Goal: Task Accomplishment & Management: Manage account settings

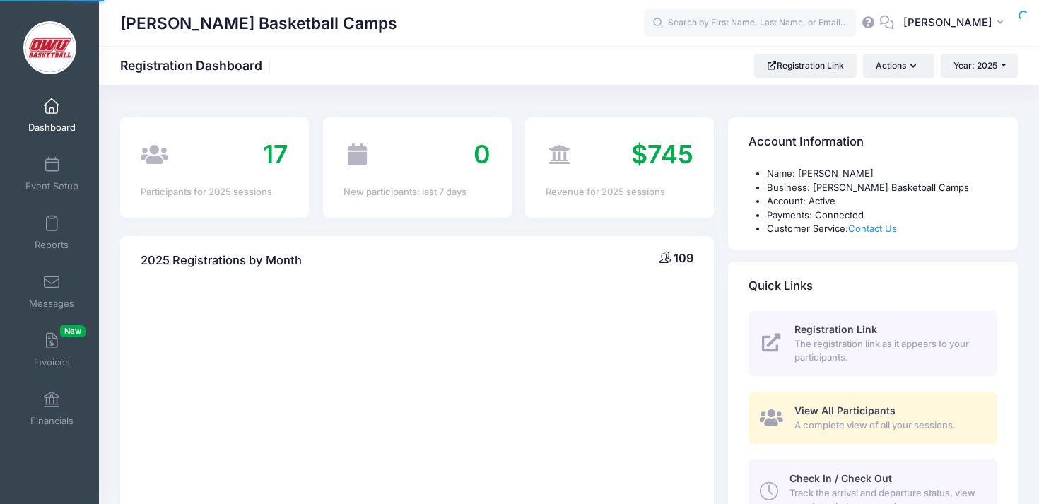
select select
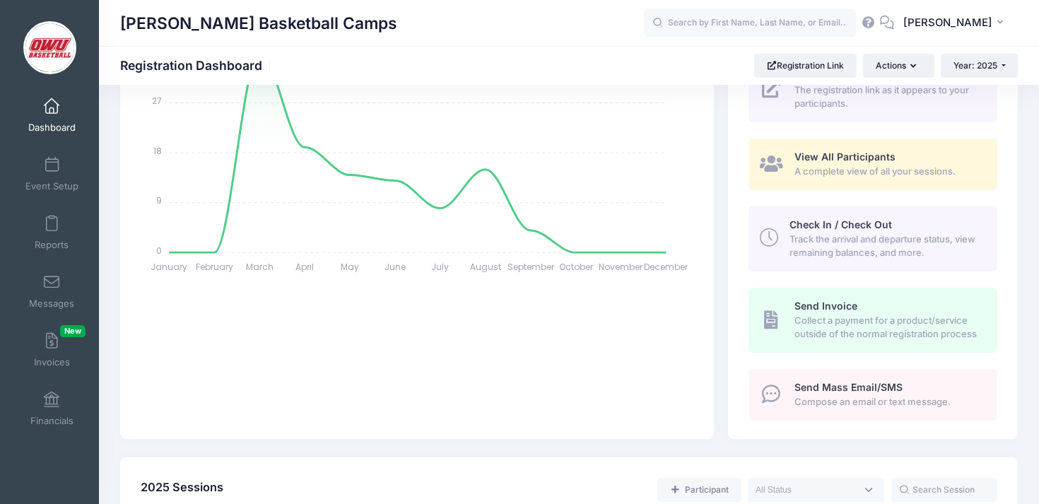
scroll to position [484, 0]
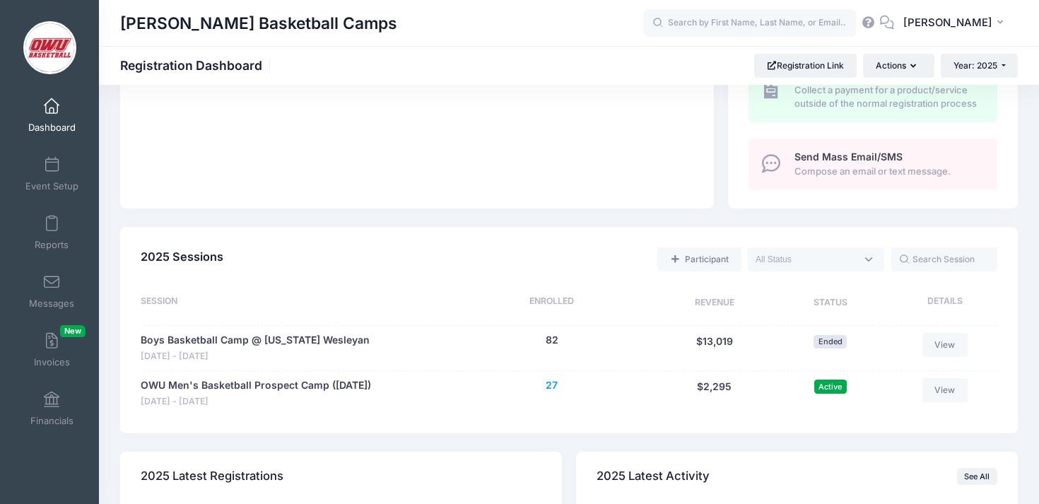
click at [554, 386] on button "27" at bounding box center [552, 385] width 12 height 15
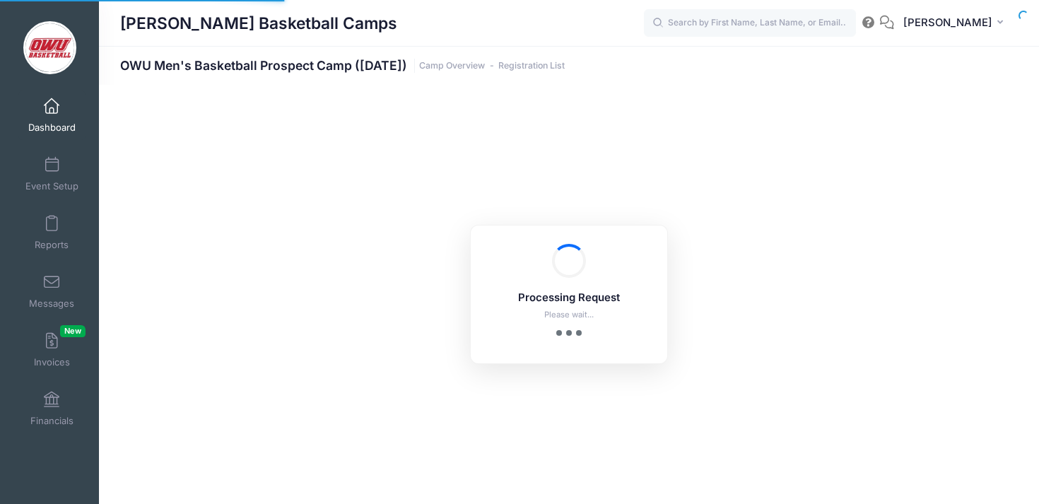
select select "10"
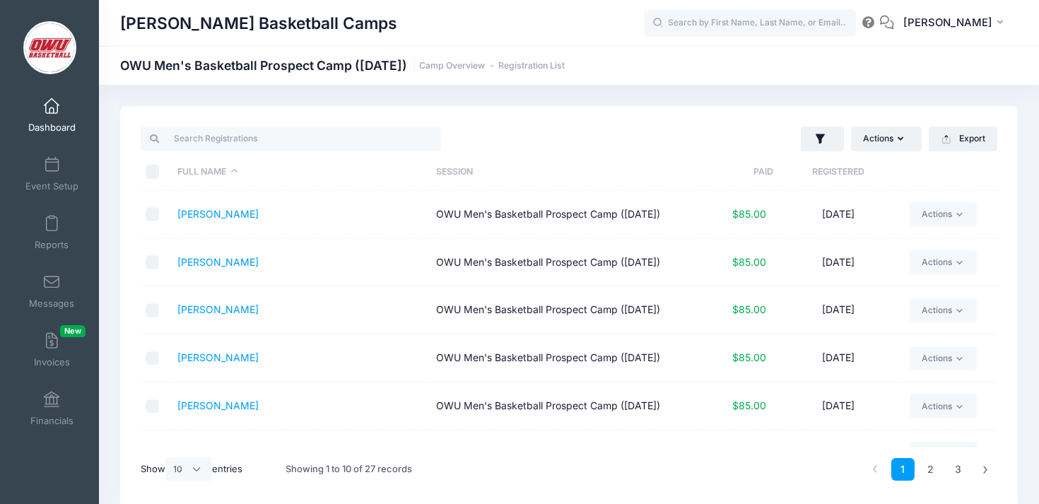
click at [834, 176] on th "Registered" at bounding box center [837, 171] width 129 height 37
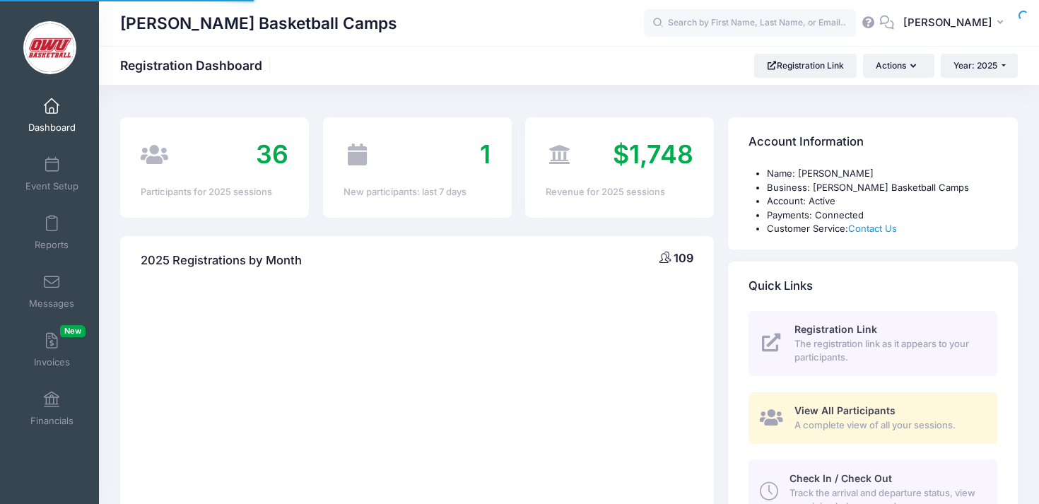
select select
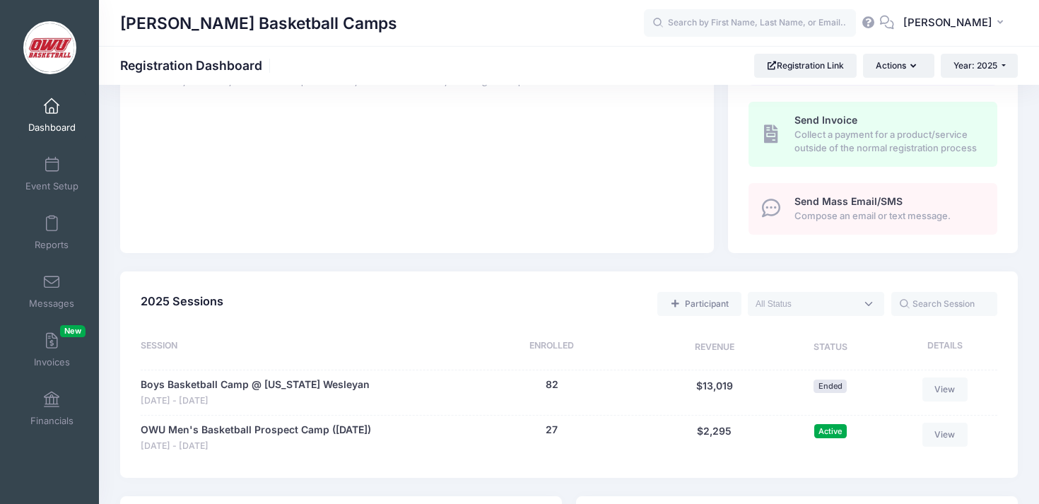
scroll to position [512, 0]
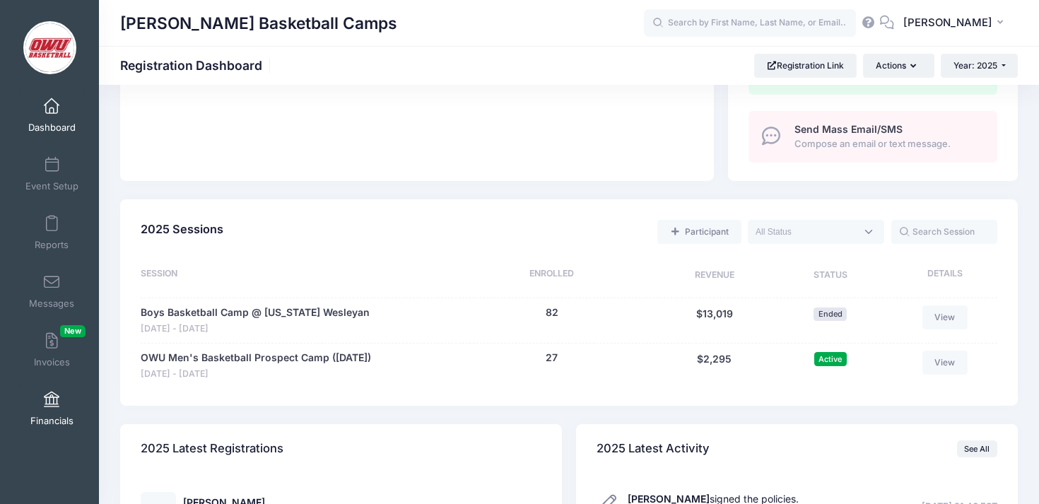
click at [20, 406] on link "Financials" at bounding box center [51, 408] width 67 height 49
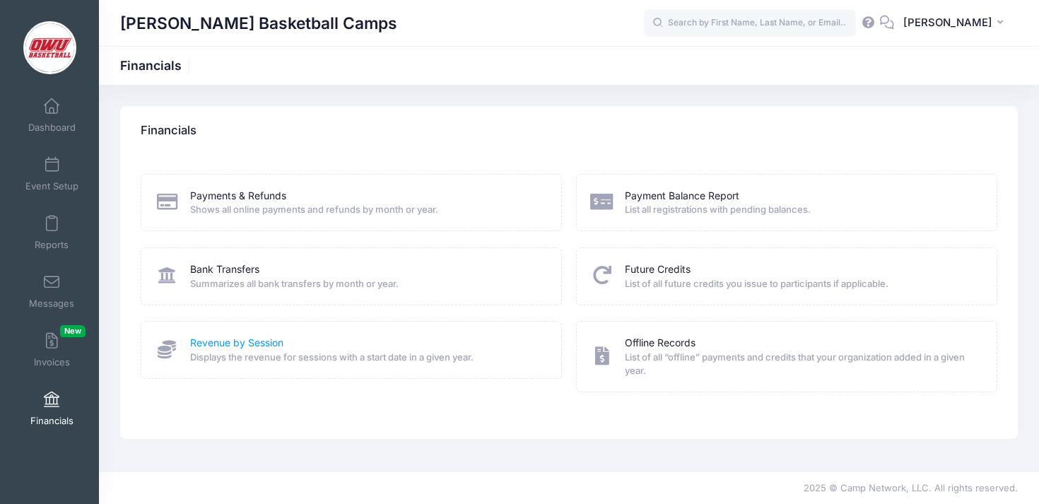
click at [250, 337] on link "Revenue by Session" at bounding box center [236, 343] width 93 height 15
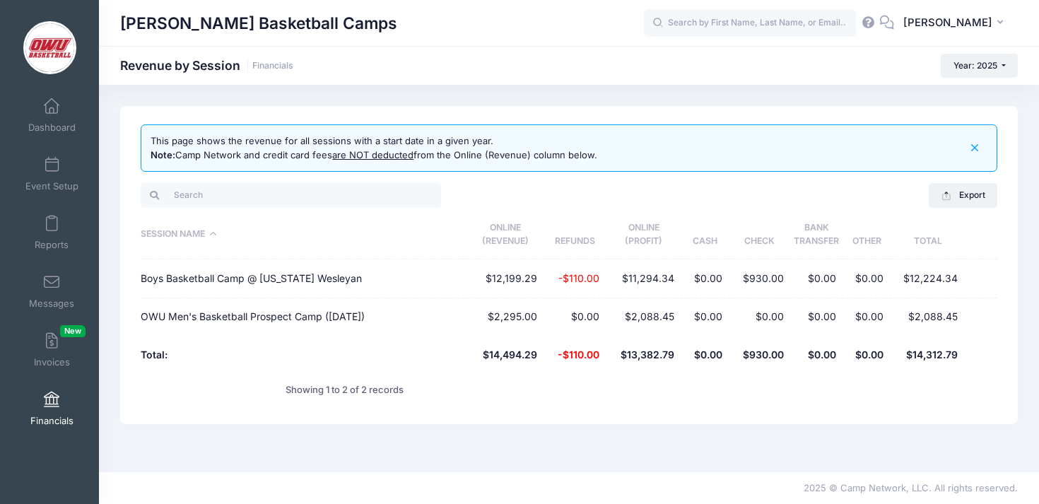
click at [52, 392] on span at bounding box center [52, 400] width 0 height 16
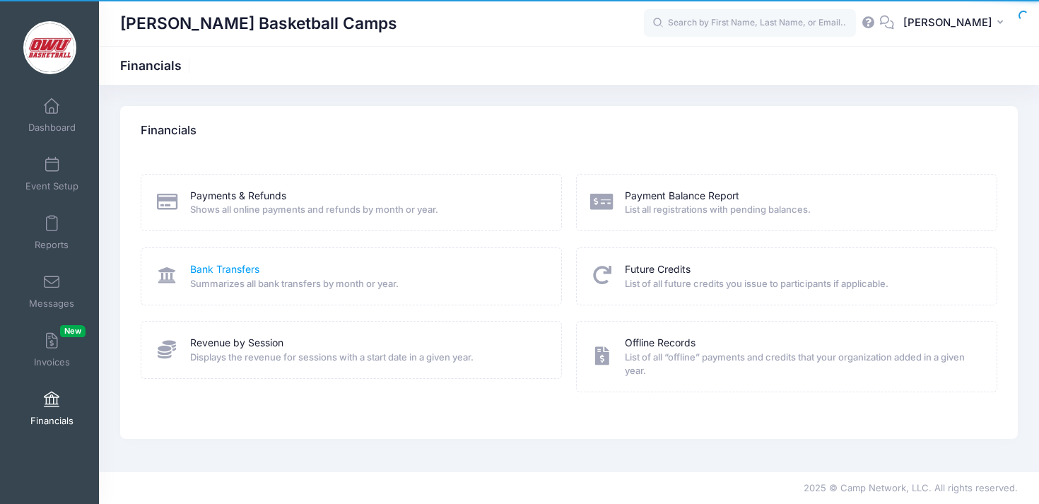
click at [223, 269] on link "Bank Transfers" at bounding box center [224, 269] width 69 height 15
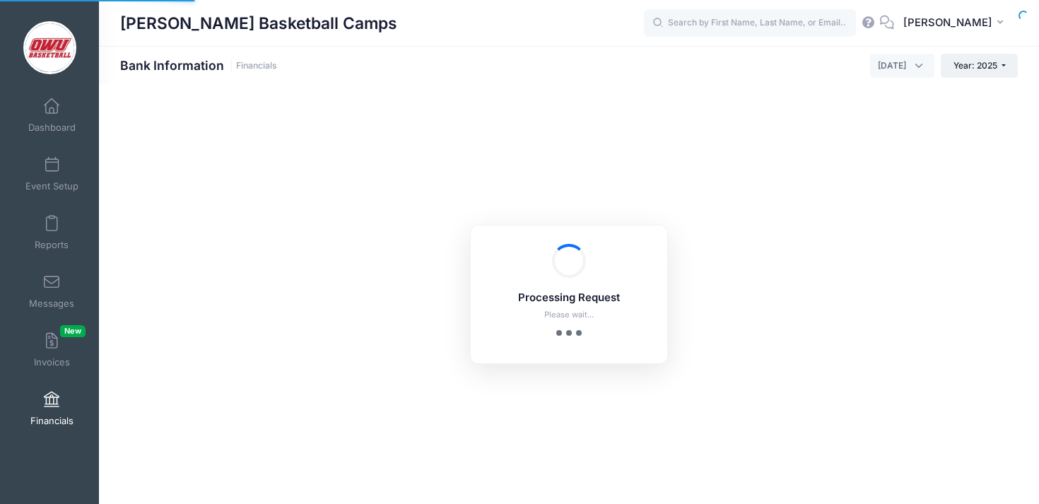
select select "10"
